Goal: Task Accomplishment & Management: Use online tool/utility

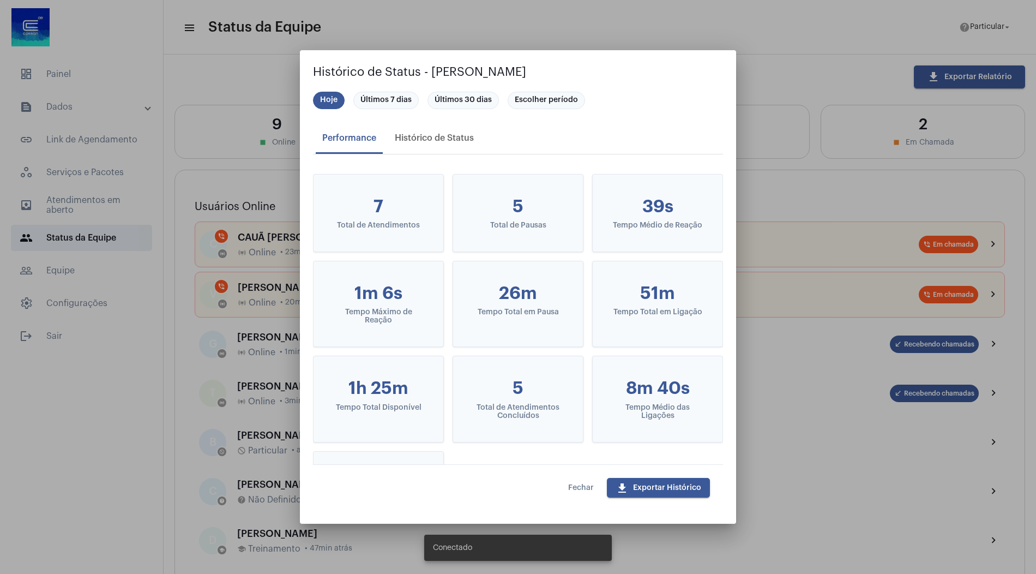
scroll to position [58, 0]
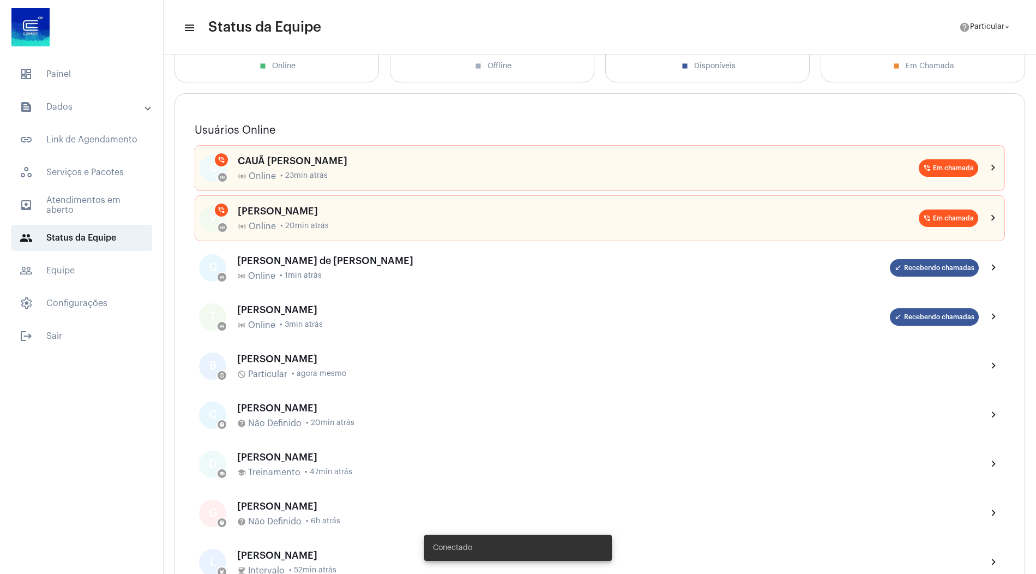
click at [76, 99] on mat-expansion-panel-header "text_snippet_outlined Dados" at bounding box center [85, 107] width 157 height 26
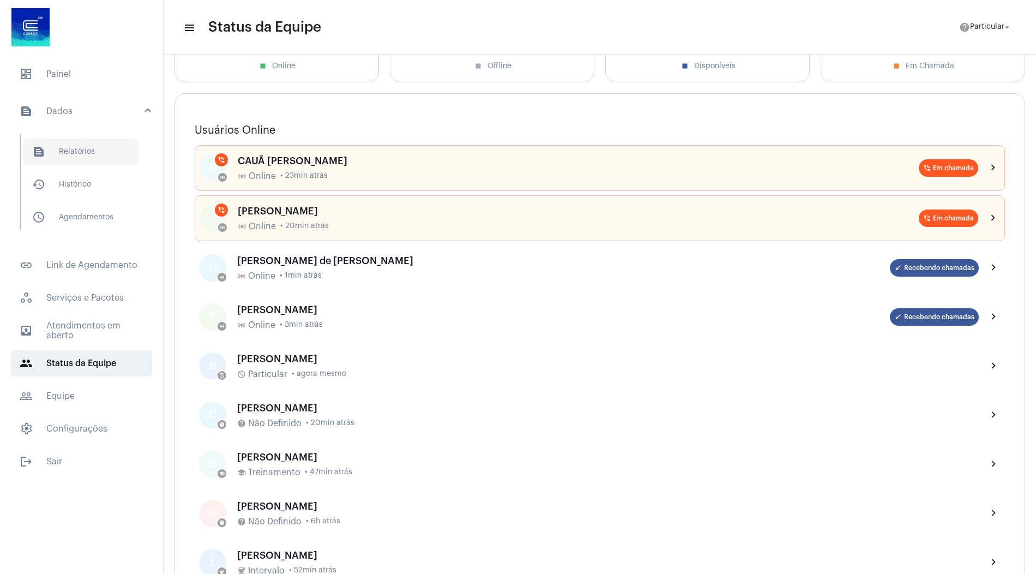
click at [107, 158] on span "text_snippet_outlined Relatórios" at bounding box center [80, 152] width 115 height 26
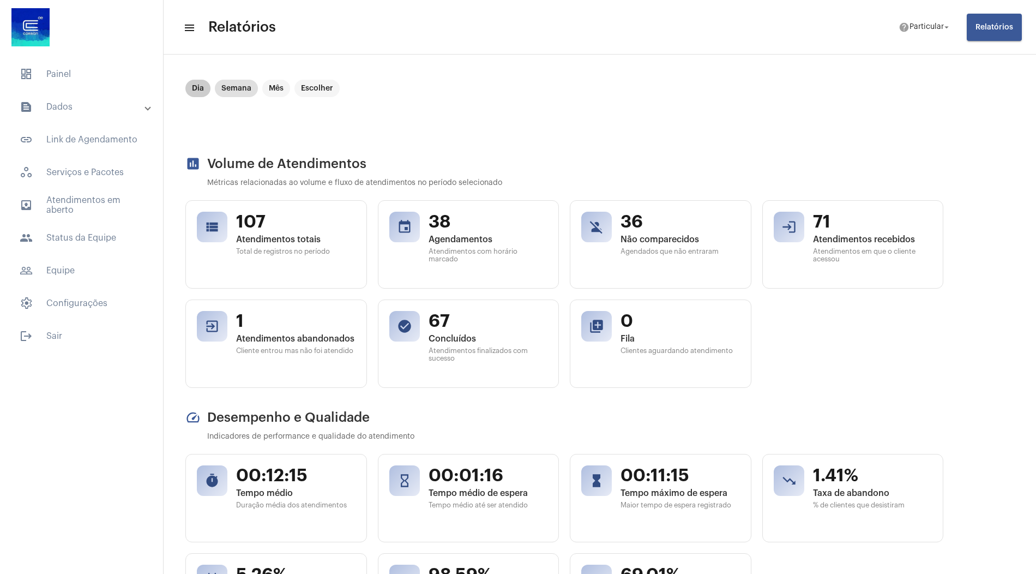
click at [203, 94] on mat-chip "Dia" at bounding box center [197, 88] width 25 height 17
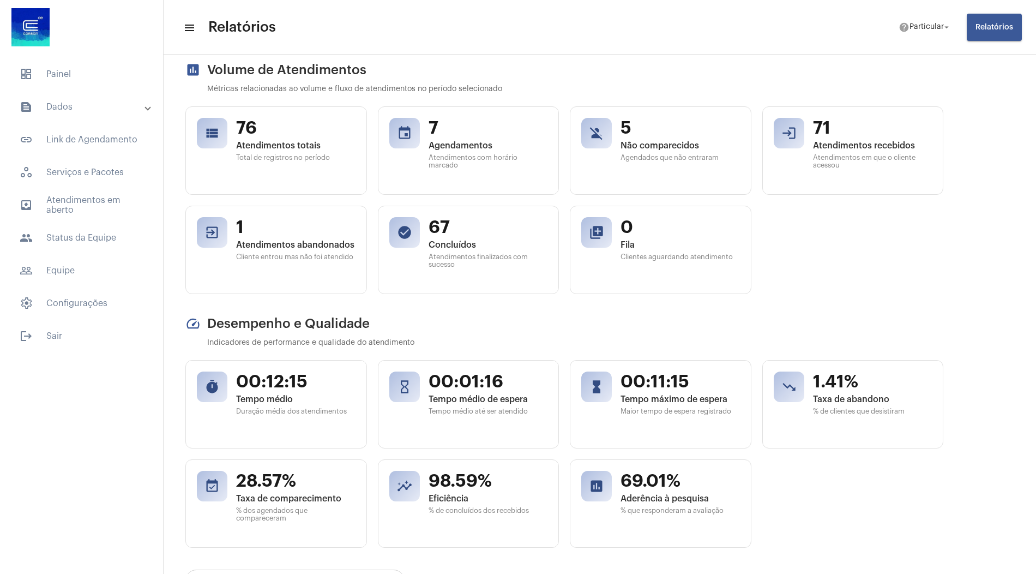
scroll to position [102, 0]
